Goal: Task Accomplishment & Management: Complete application form

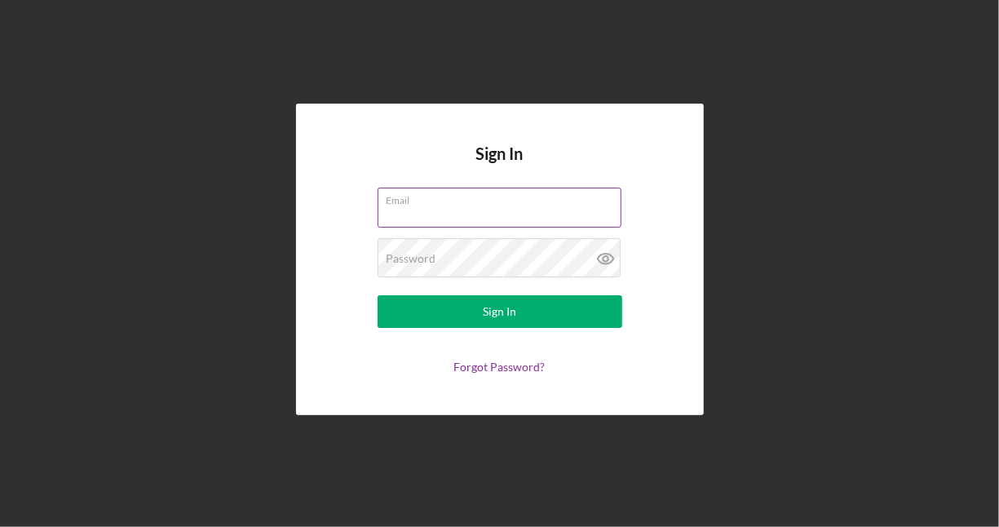
click at [453, 212] on input "Email" at bounding box center [500, 207] width 244 height 39
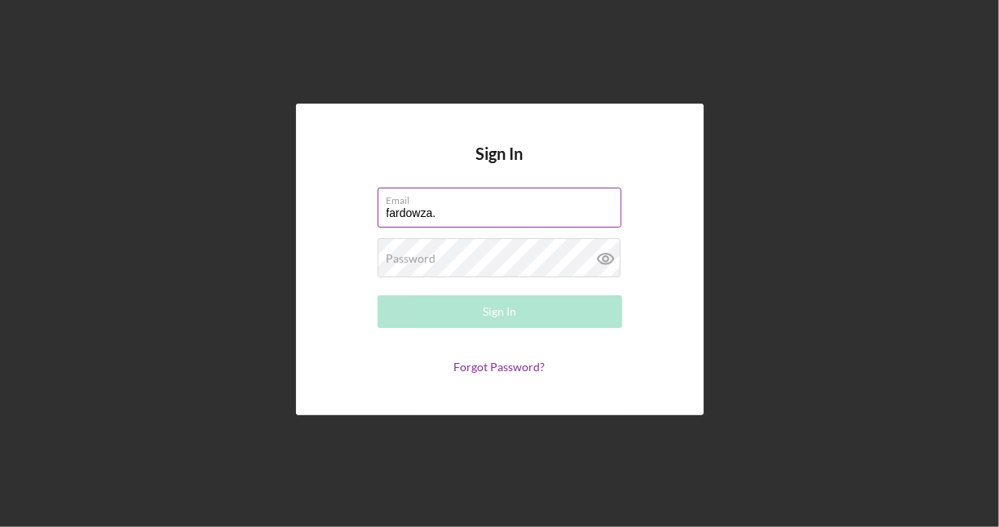
type input "[EMAIL_ADDRESS][PERSON_NAME][DOMAIN_NAME]"
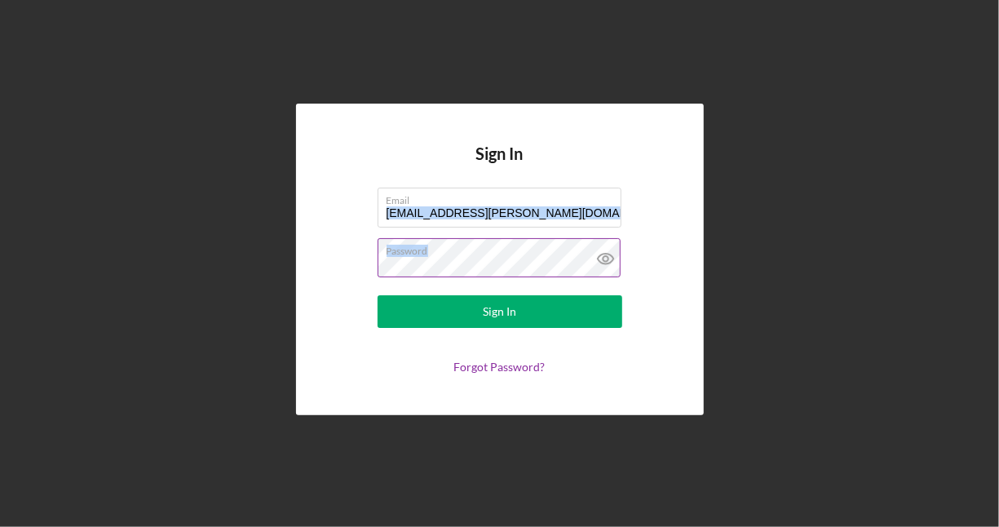
drag, startPoint x: 522, startPoint y: 196, endPoint x: 611, endPoint y: 263, distance: 111.2
click at [611, 263] on form "Email [EMAIL_ADDRESS][PERSON_NAME][DOMAIN_NAME] Password Sign In Forgot Passwor…" at bounding box center [500, 281] width 326 height 186
click at [611, 263] on icon at bounding box center [606, 258] width 41 height 41
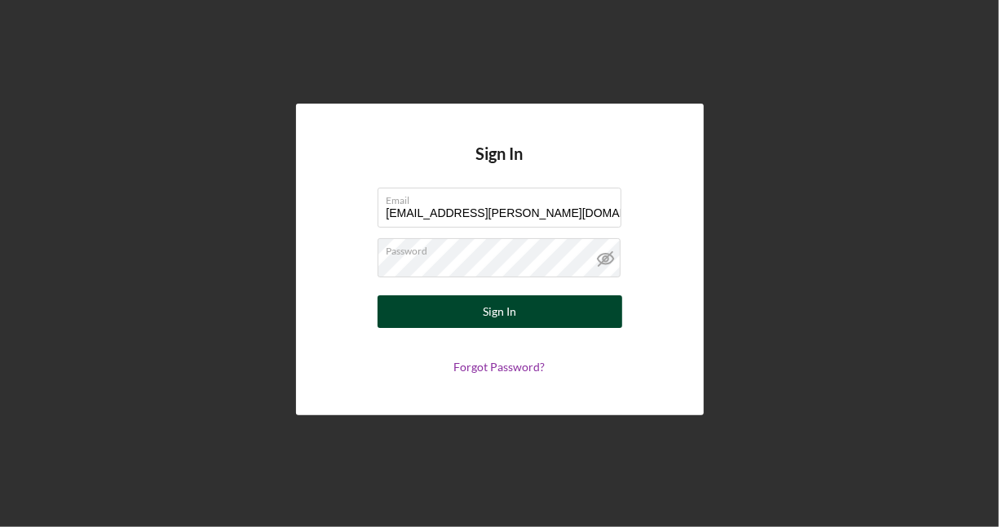
click at [568, 312] on button "Sign In" at bounding box center [500, 311] width 245 height 33
click at [526, 312] on button "Sign In" at bounding box center [500, 311] width 245 height 33
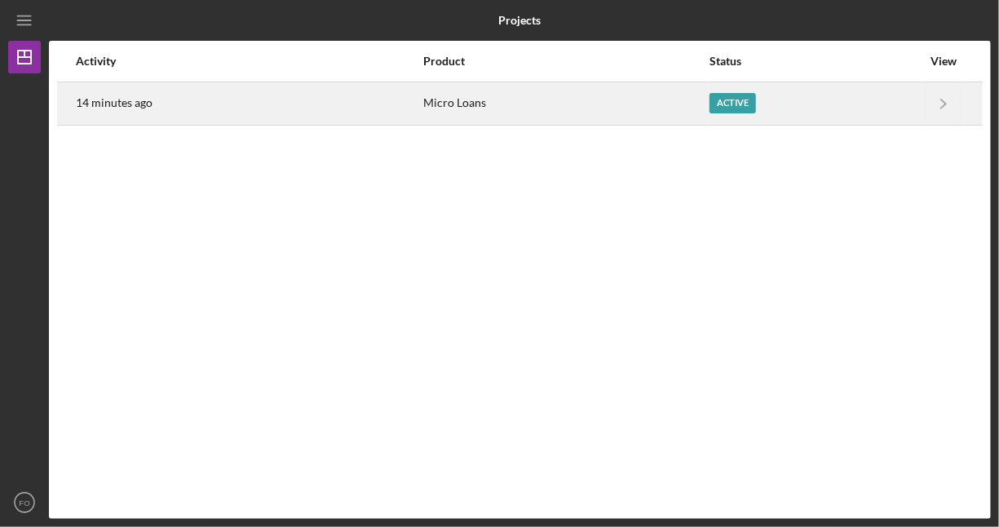
click at [736, 103] on div "Active" at bounding box center [732, 103] width 46 height 20
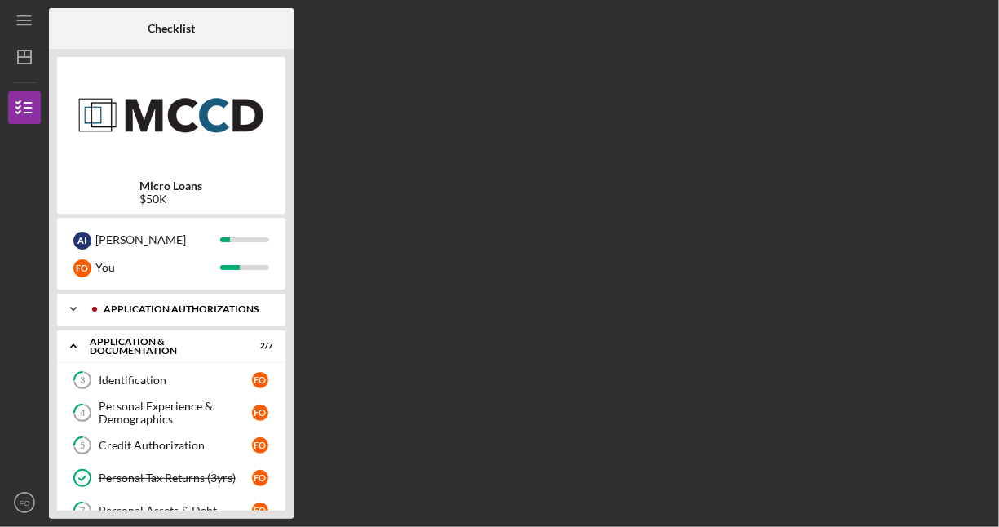
click at [157, 314] on div "Icon/Expander Application Authorizations 2 / 2" at bounding box center [171, 309] width 228 height 33
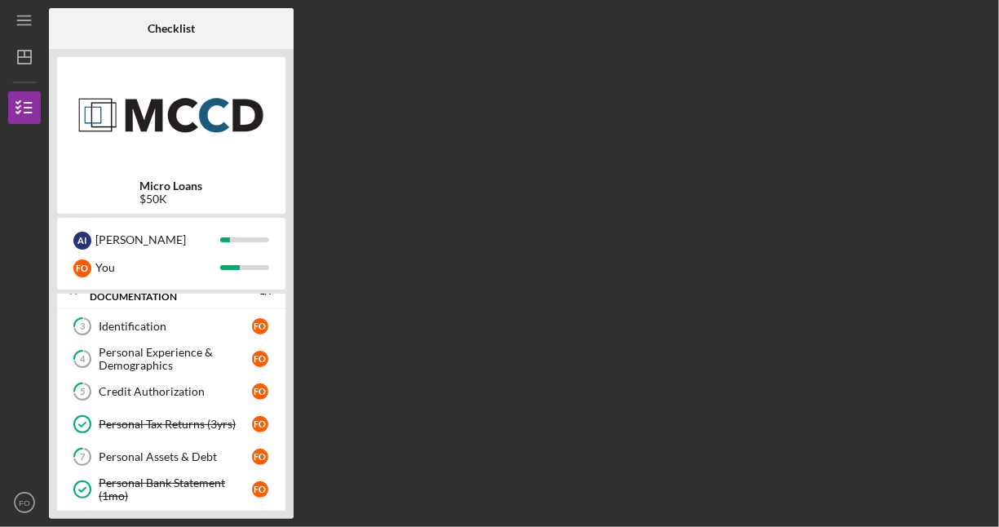
scroll to position [203, 0]
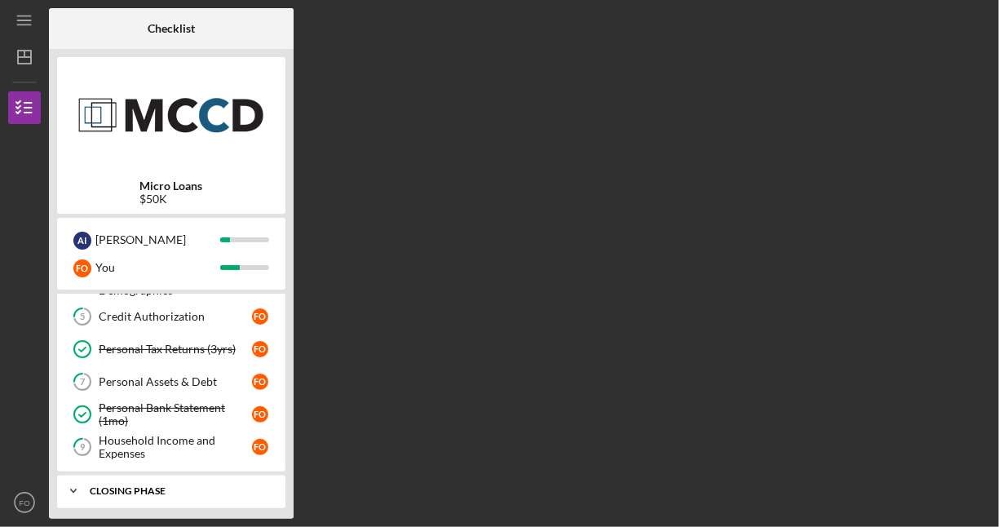
click at [183, 491] on div "Icon/Expander Closing Phase 0 / 1" at bounding box center [171, 491] width 228 height 33
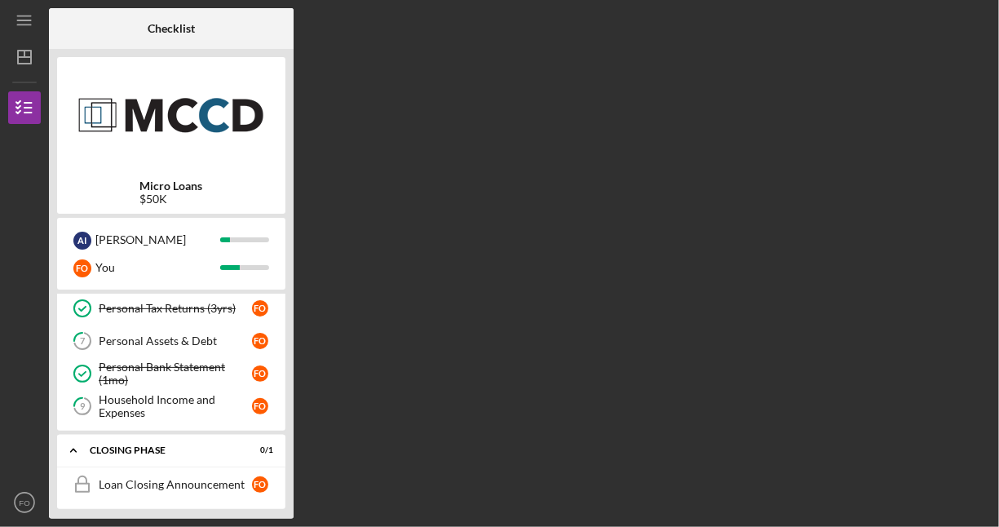
click at [351, 413] on div "Checklist Micro Loans $50[PERSON_NAME] F O You Icon/Expander Application Author…" at bounding box center [520, 263] width 942 height 510
click at [228, 400] on div "Household Income and Expenses" at bounding box center [175, 406] width 153 height 26
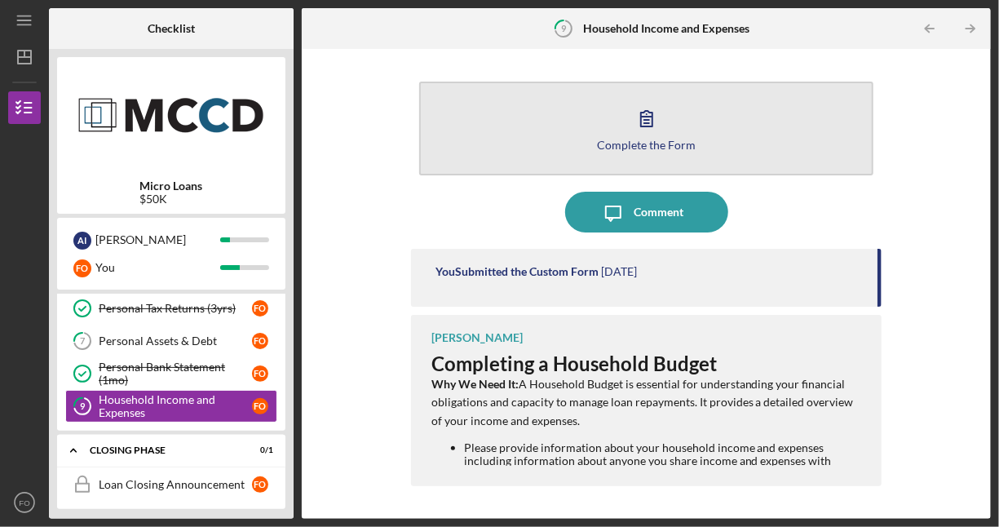
click at [709, 137] on button "Complete the Form Form" at bounding box center [646, 129] width 455 height 94
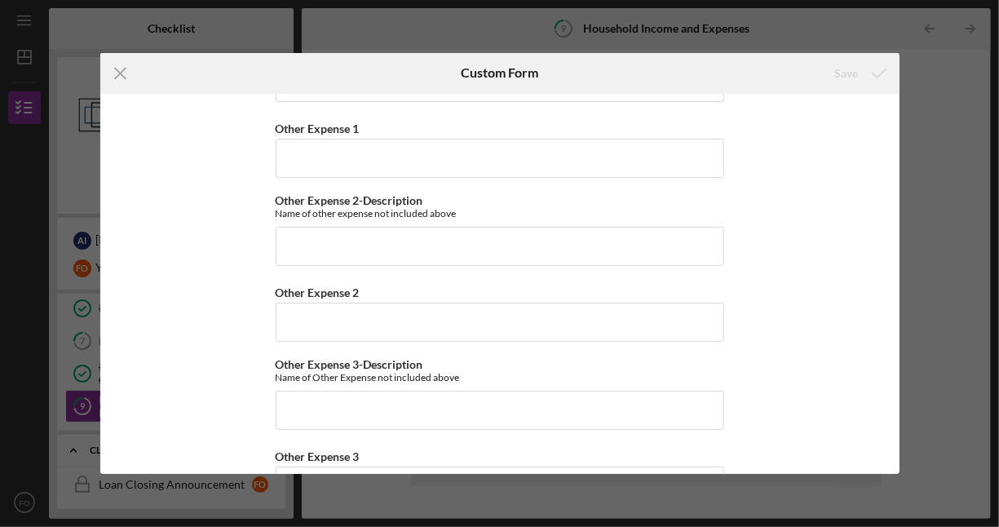
scroll to position [3998, 0]
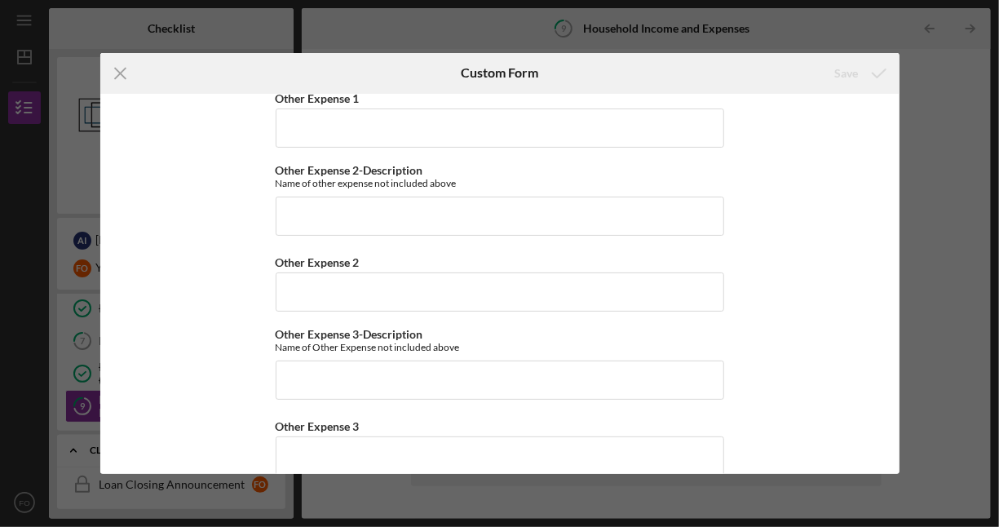
click at [948, 336] on div "Icon/Menu Close Custom Form Save Household Income Statement To prepare for this…" at bounding box center [499, 263] width 999 height 527
click at [126, 70] on icon "Icon/Menu Close" at bounding box center [120, 73] width 41 height 41
